Goal: Task Accomplishment & Management: Manage account settings

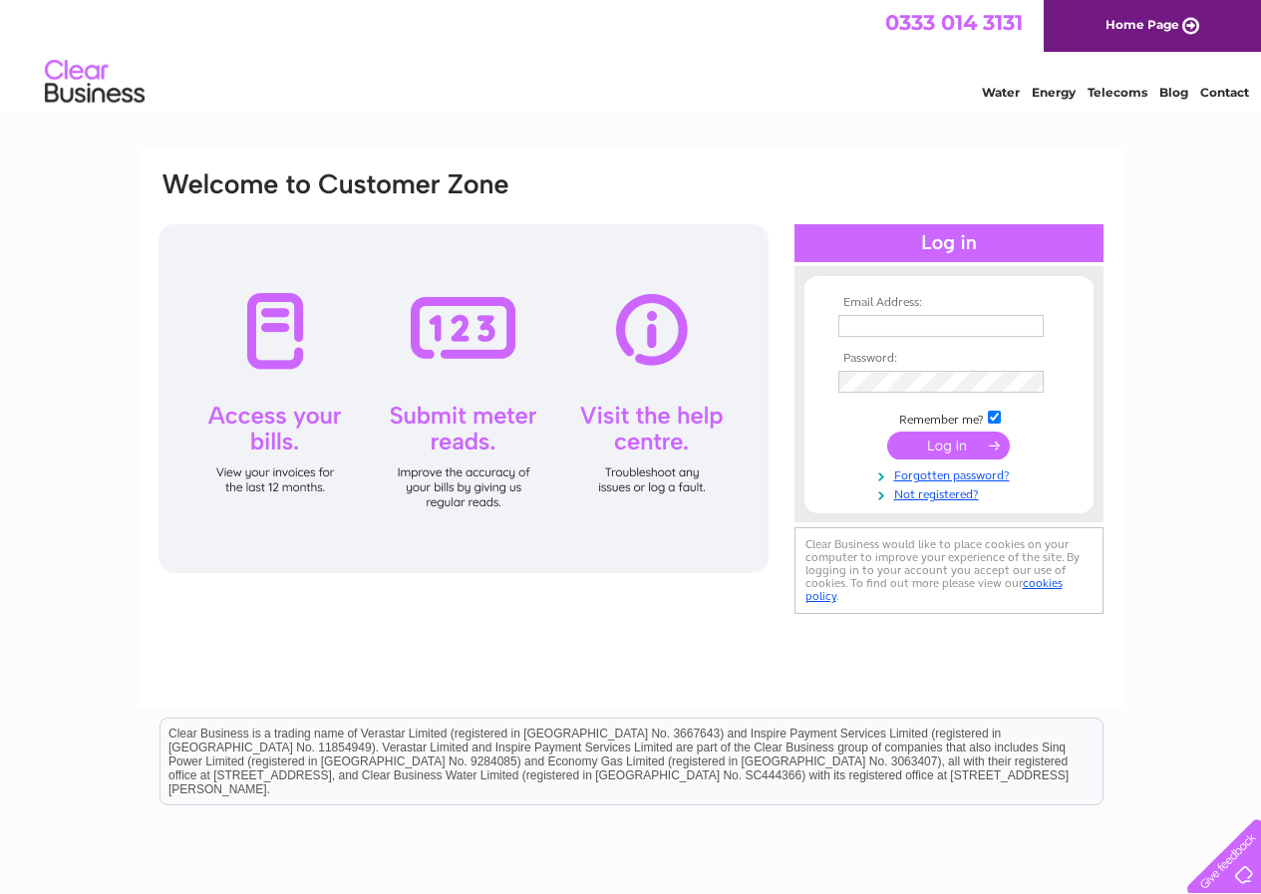
click at [925, 311] on td at bounding box center [948, 326] width 231 height 32
click at [920, 323] on input "text" at bounding box center [941, 327] width 207 height 24
type input "ewelina@eap-ltd.co.uk"
click at [887, 434] on input "submit" at bounding box center [948, 448] width 123 height 28
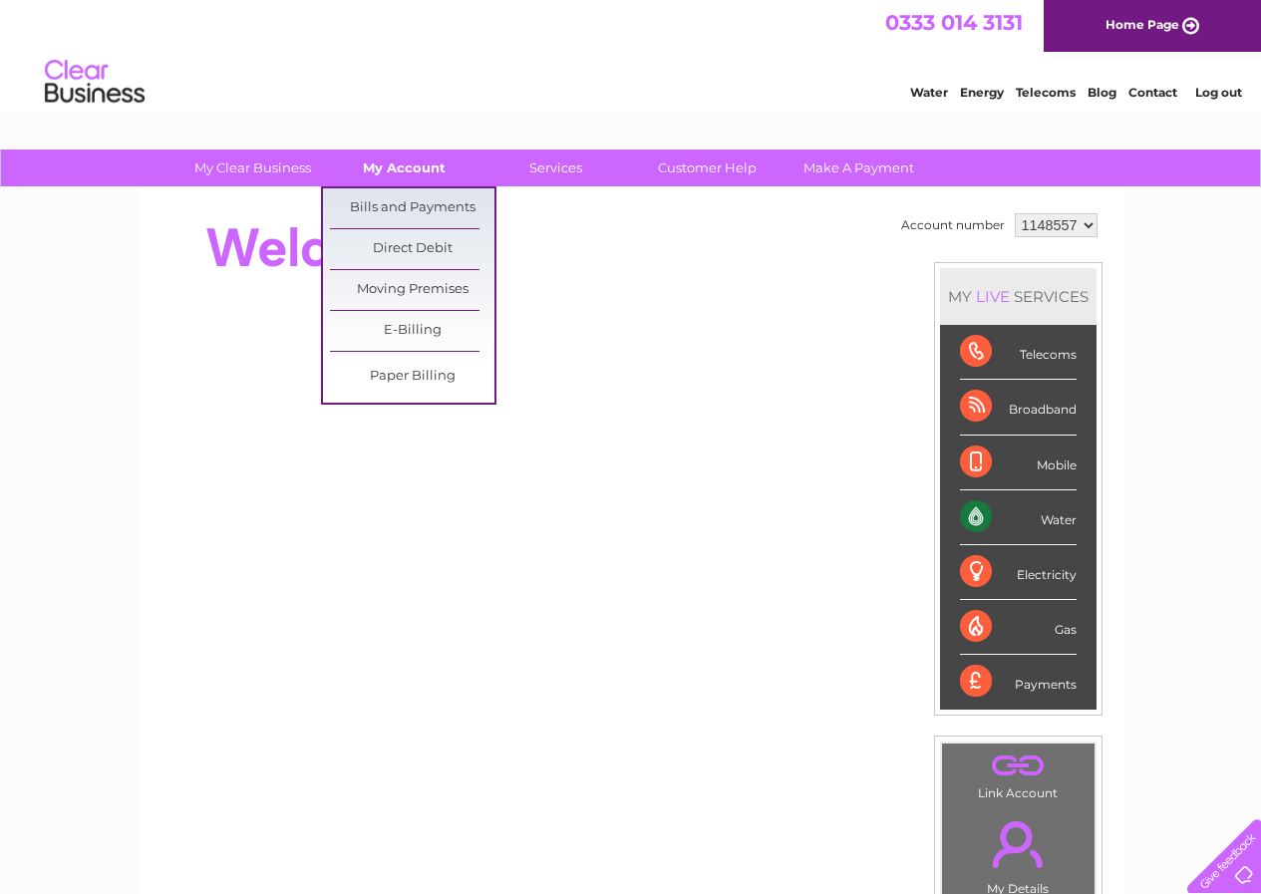
click at [390, 166] on link "My Account" at bounding box center [404, 167] width 164 height 37
click at [390, 200] on link "Bills and Payments" at bounding box center [412, 208] width 164 height 40
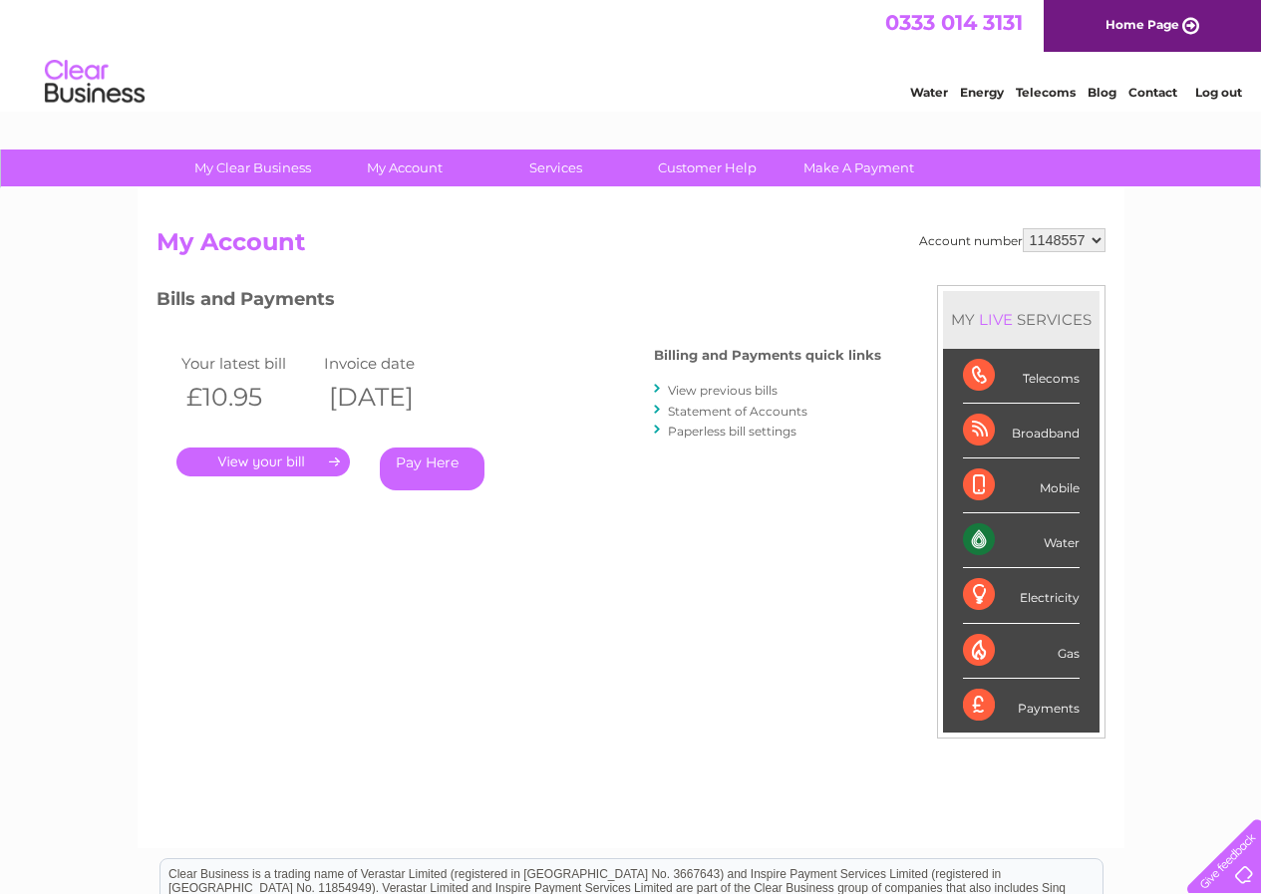
click at [261, 450] on link "." at bounding box center [262, 461] width 173 height 29
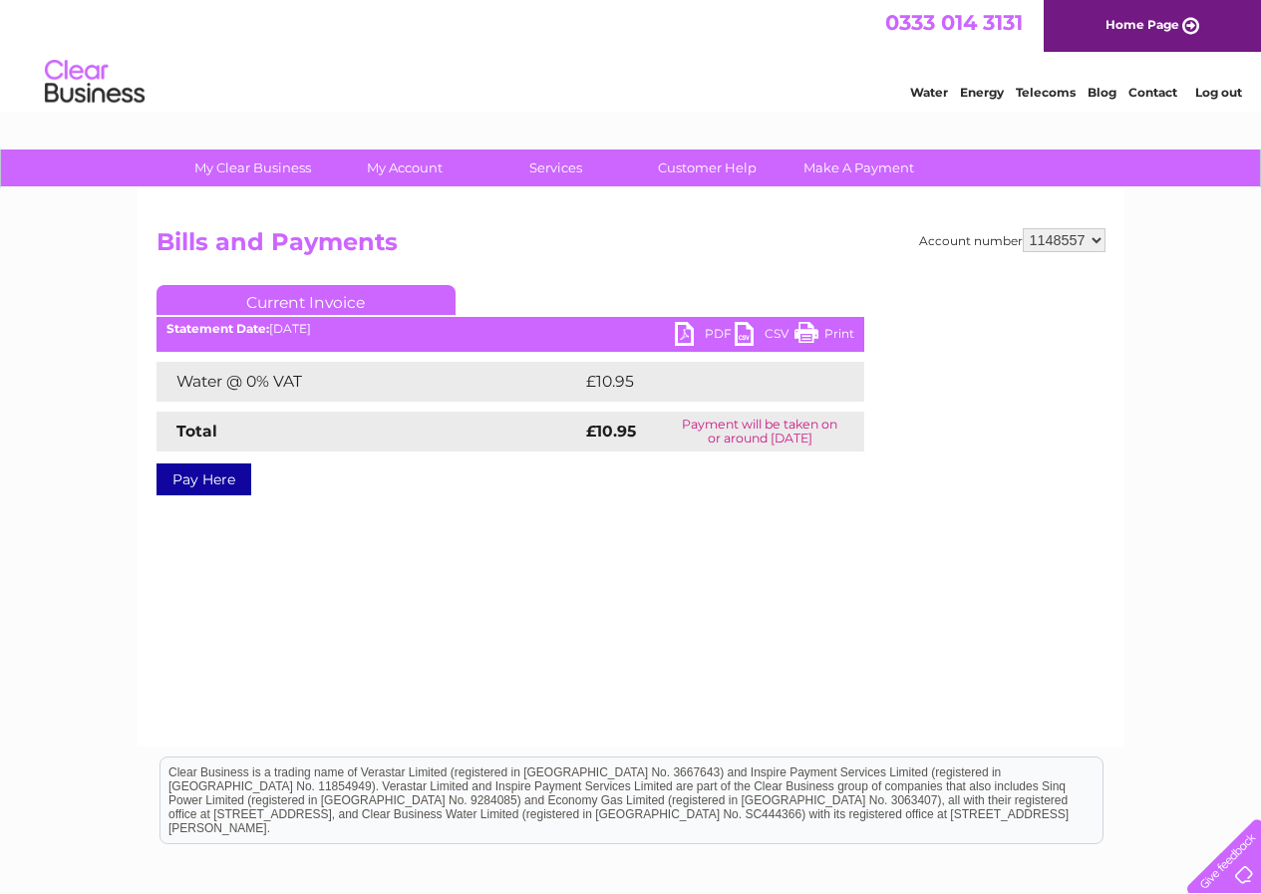
click at [687, 334] on link "PDF" at bounding box center [705, 336] width 60 height 29
click at [1229, 100] on link "Log out" at bounding box center [1218, 92] width 47 height 15
